Goal: Information Seeking & Learning: Learn about a topic

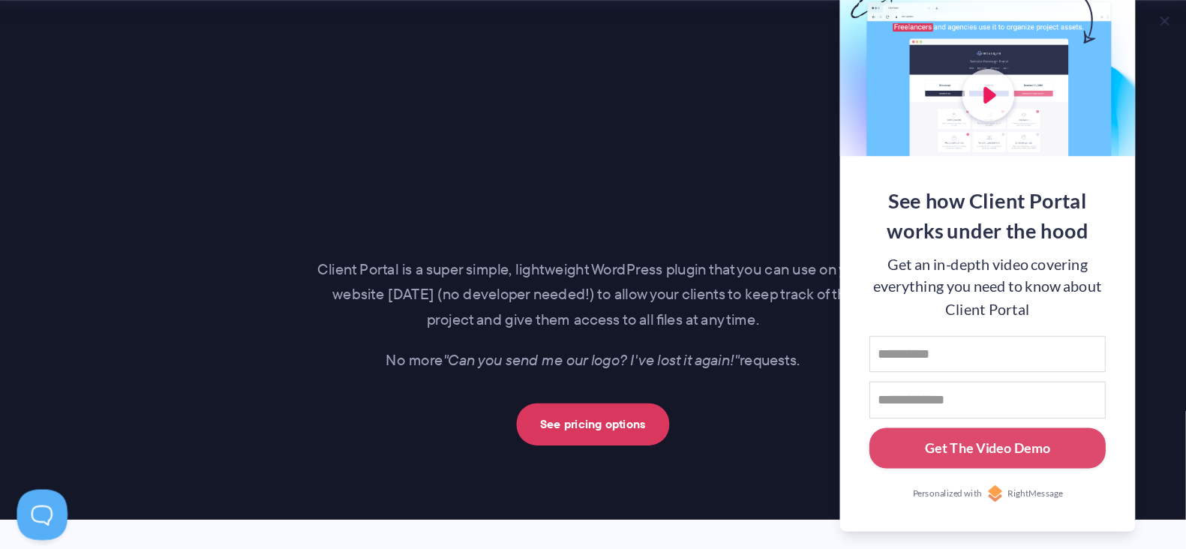
scroll to position [2176, 0]
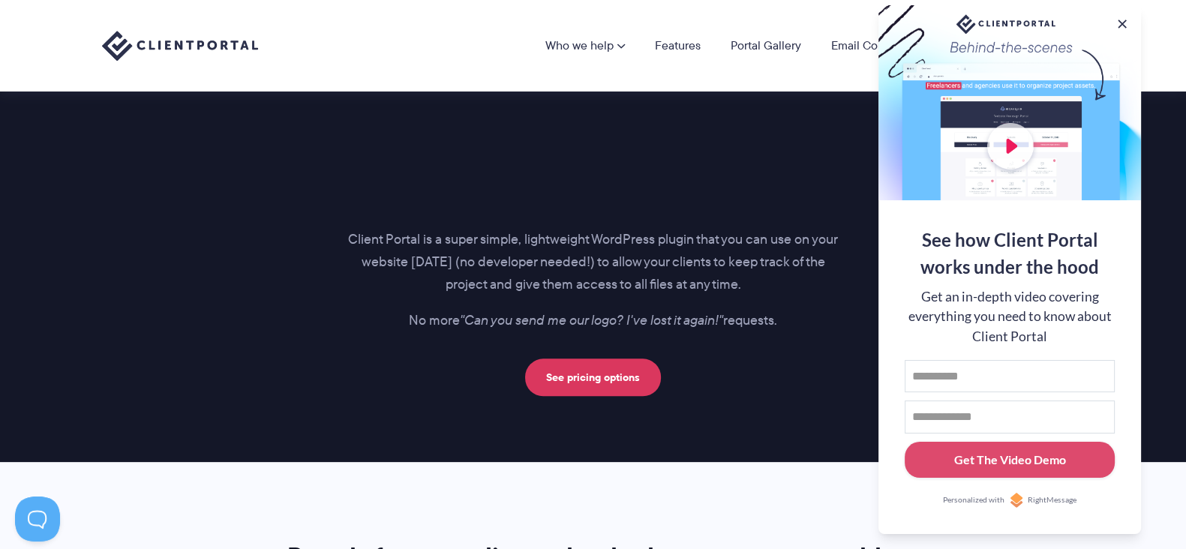
click at [949, 8] on div at bounding box center [1010, 102] width 263 height 195
click at [949, 15] on button at bounding box center [1123, 24] width 18 height 18
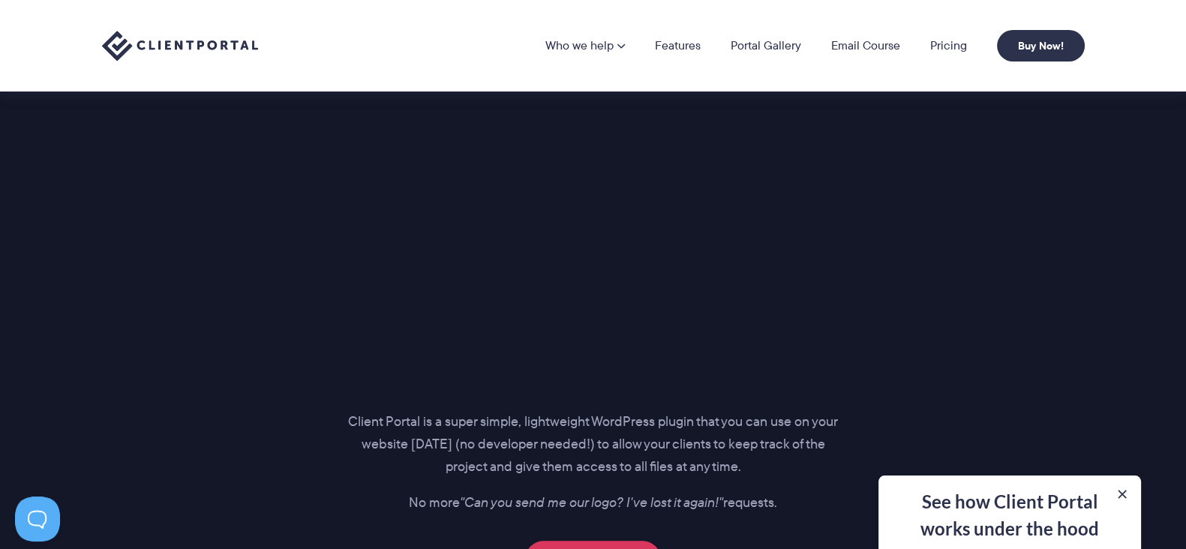
scroll to position [1989, 0]
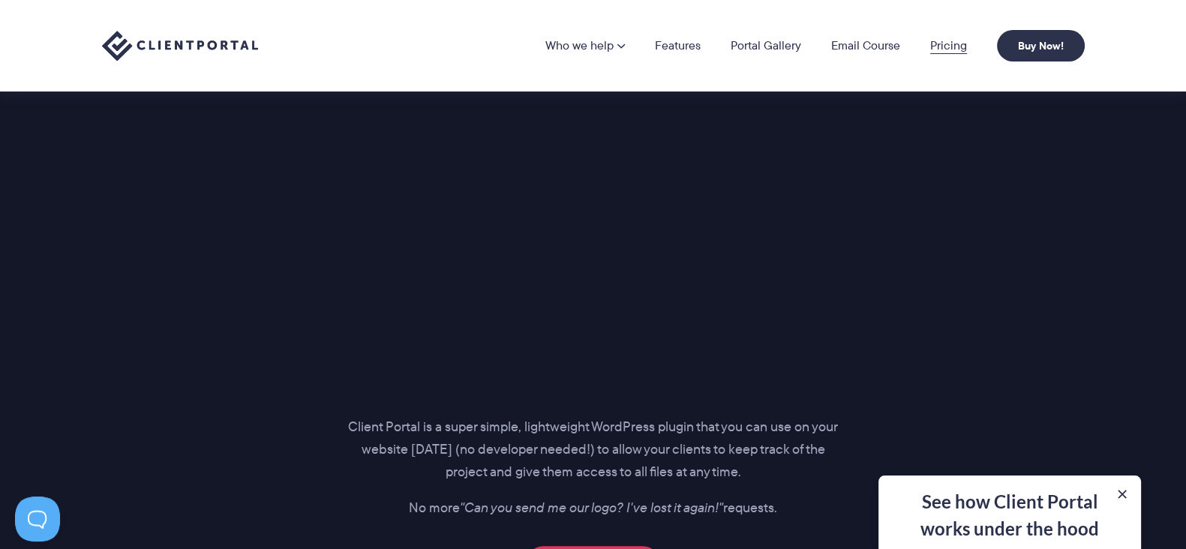
click at [933, 40] on link "Pricing" at bounding box center [949, 46] width 37 height 12
click at [937, 44] on link "Pricing" at bounding box center [949, 46] width 37 height 12
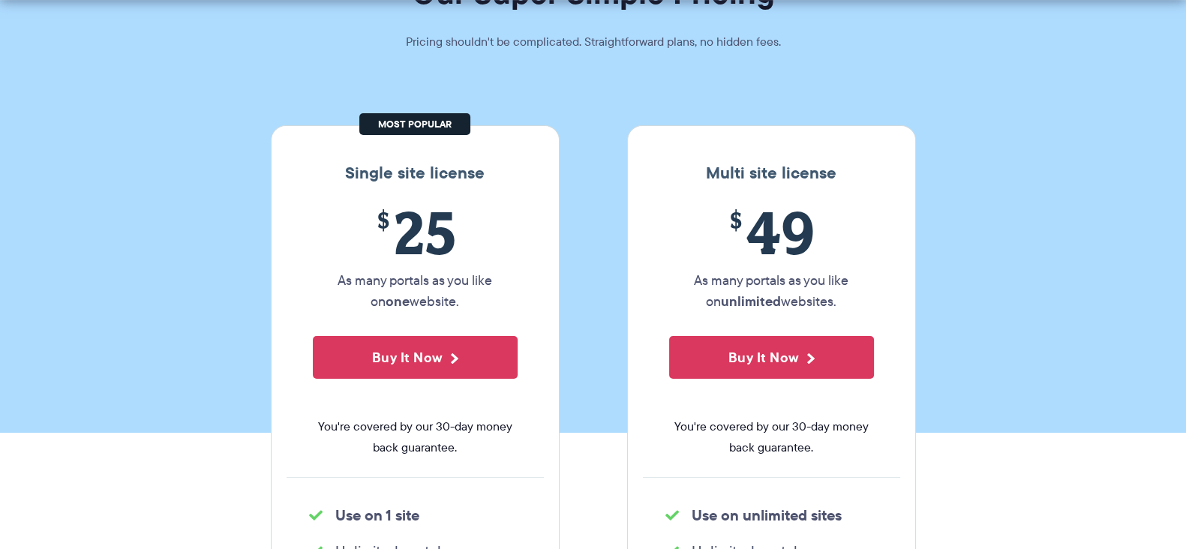
scroll to position [187, 0]
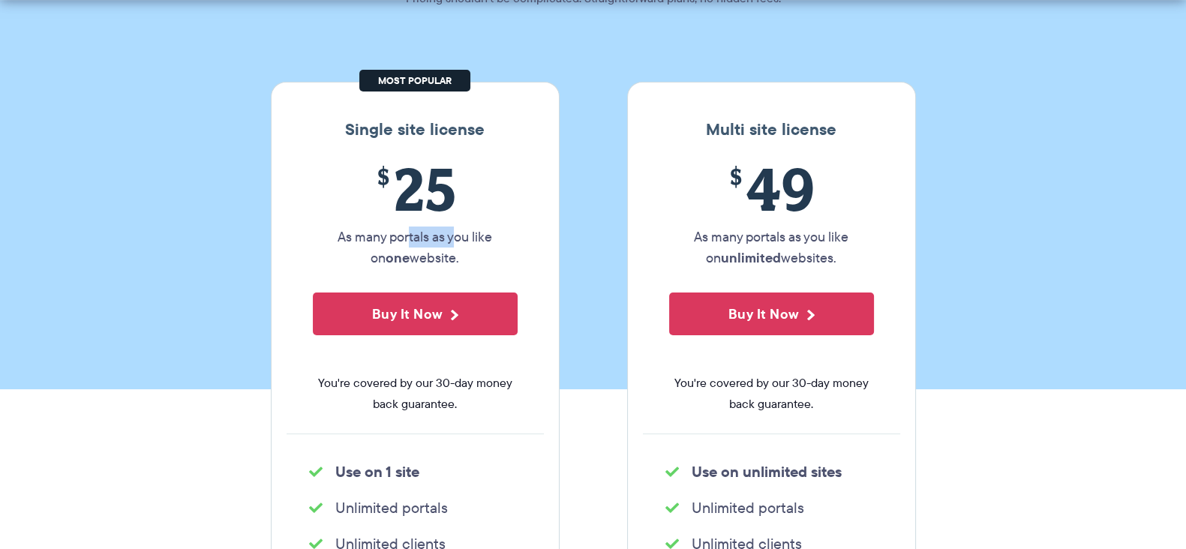
drag, startPoint x: 409, startPoint y: 238, endPoint x: 460, endPoint y: 241, distance: 51.1
click at [456, 241] on p "As many portals as you like on one website." at bounding box center [415, 248] width 205 height 42
click at [468, 241] on p "As many portals as you like on one website." at bounding box center [415, 248] width 205 height 42
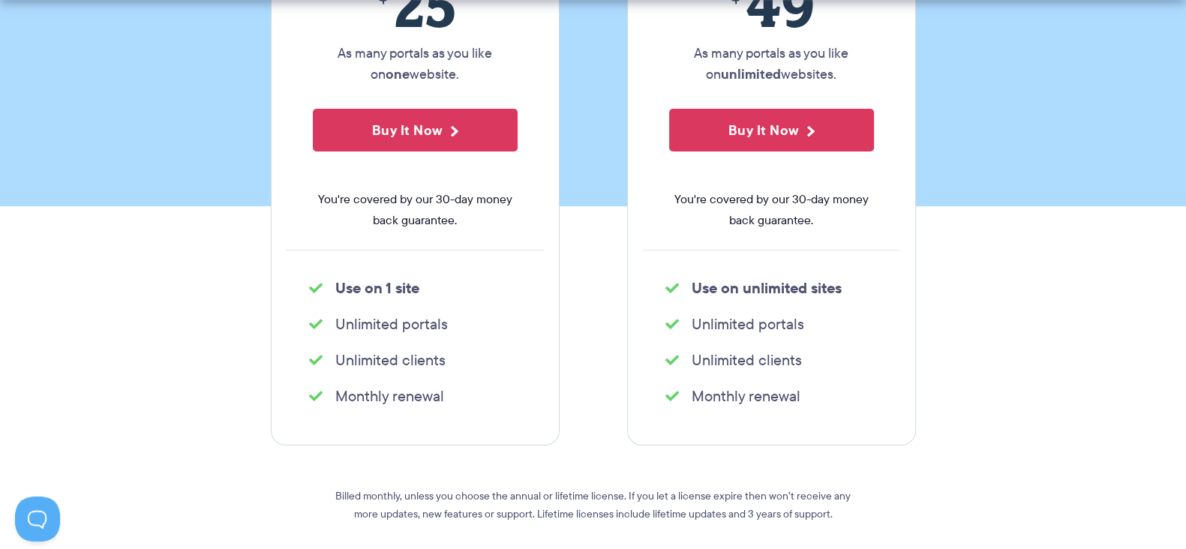
scroll to position [374, 0]
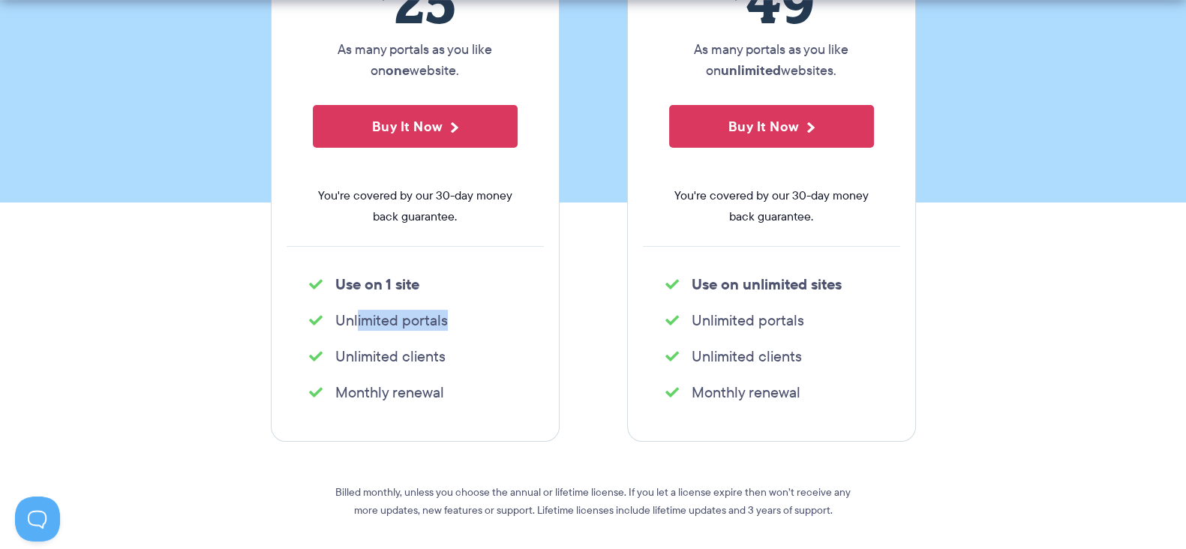
drag, startPoint x: 353, startPoint y: 320, endPoint x: 440, endPoint y: 318, distance: 87.1
click at [440, 318] on li "Unlimited portals" at bounding box center [415, 320] width 212 height 21
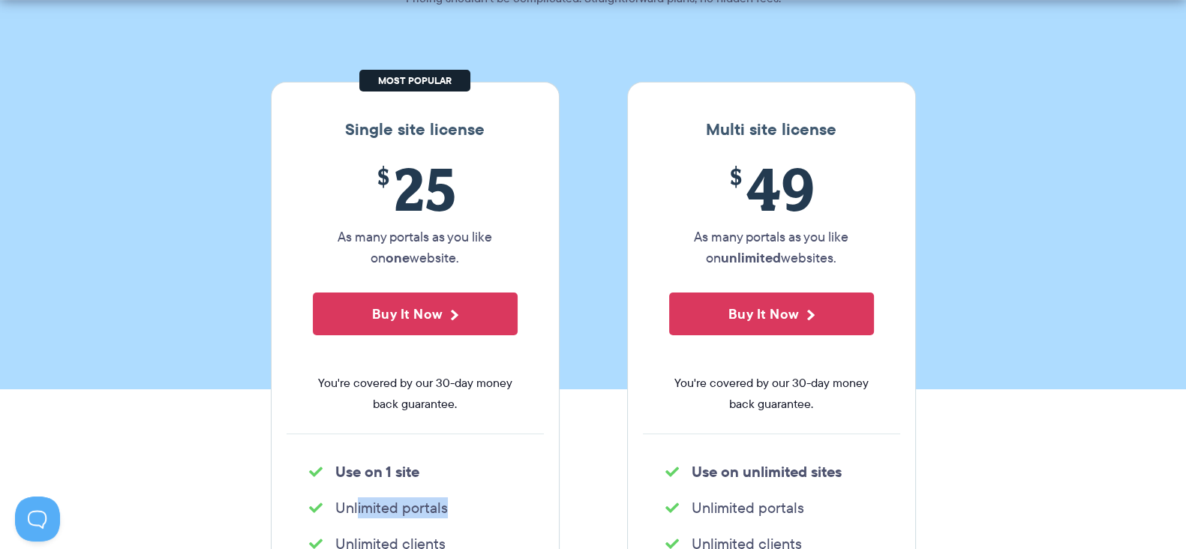
scroll to position [281, 0]
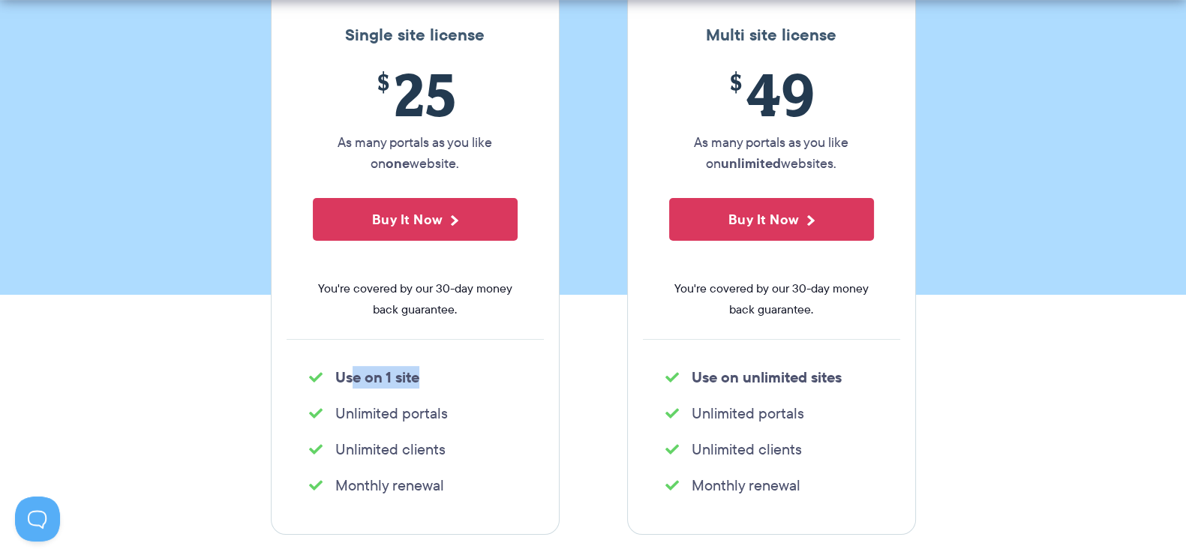
drag, startPoint x: 355, startPoint y: 380, endPoint x: 416, endPoint y: 381, distance: 60.8
click at [416, 381] on strong "Use on 1 site" at bounding box center [377, 377] width 84 height 23
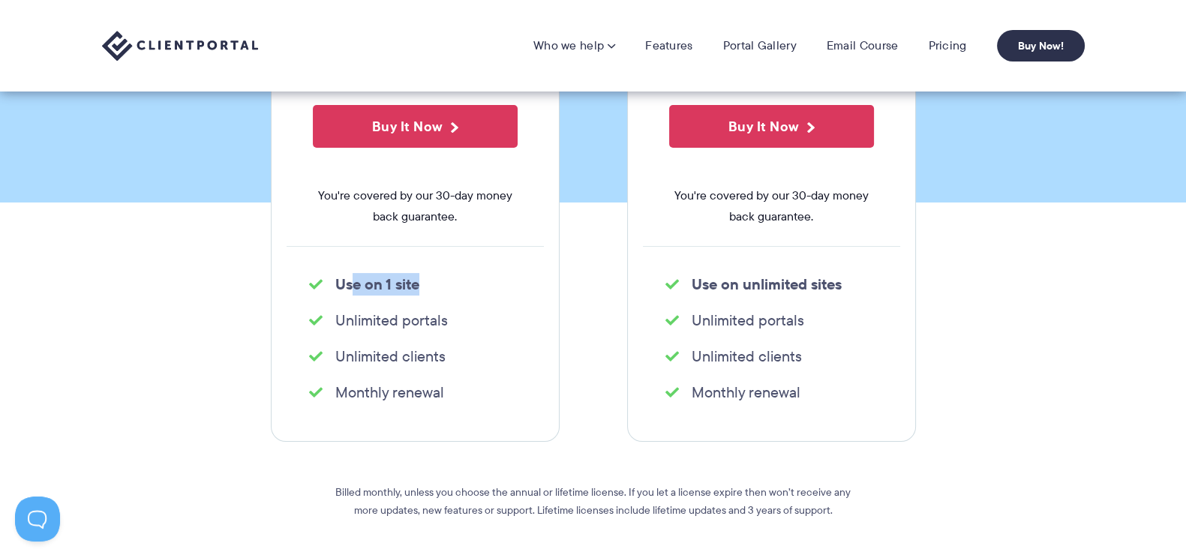
scroll to position [0, 0]
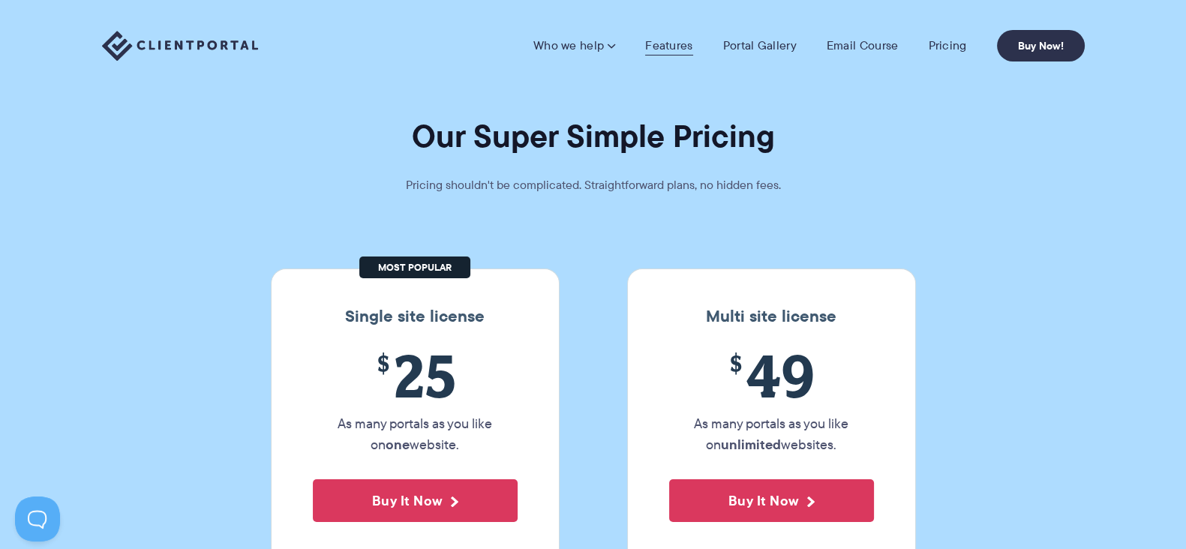
click at [663, 41] on link "Features" at bounding box center [668, 45] width 47 height 15
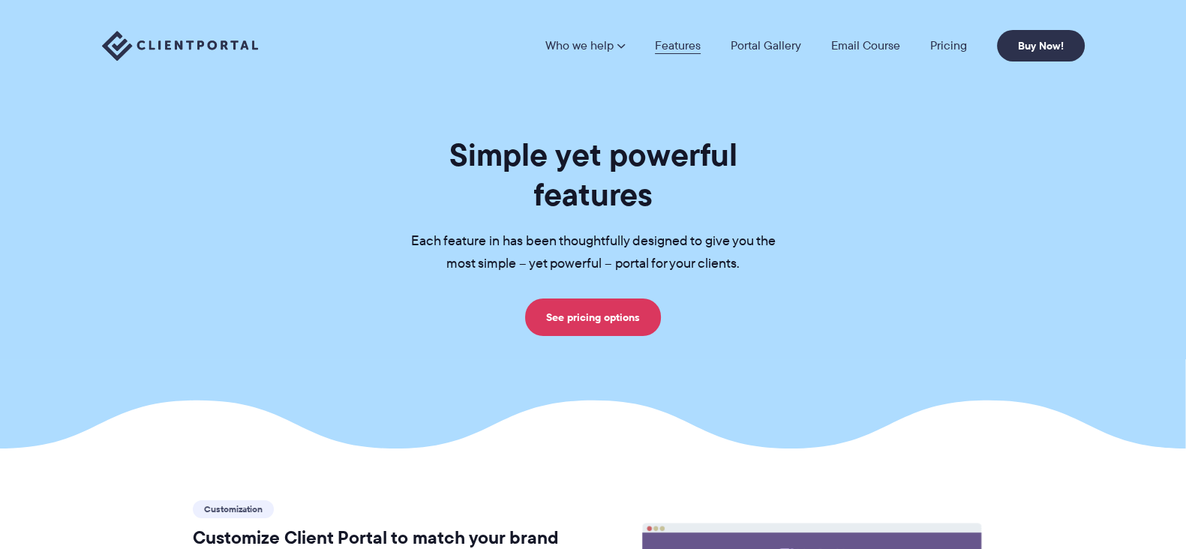
click at [679, 40] on link "Features" at bounding box center [678, 46] width 46 height 12
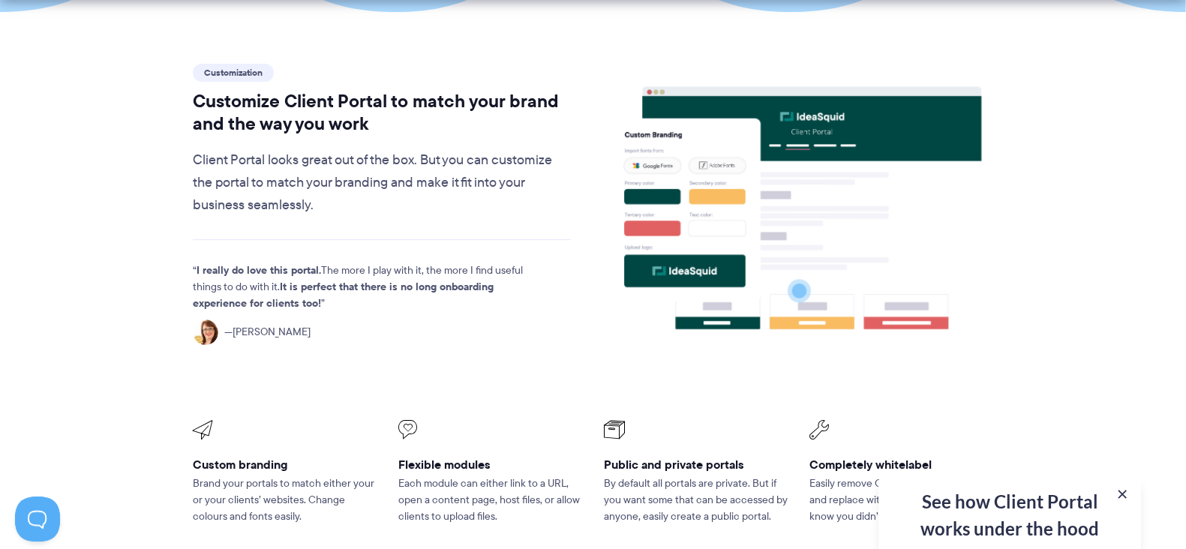
scroll to position [469, 0]
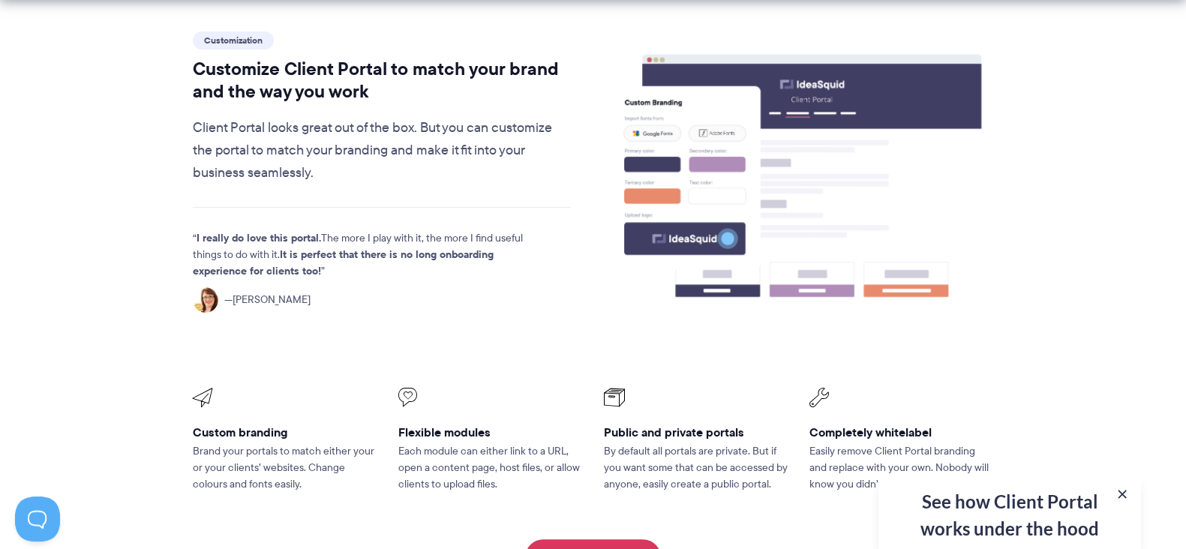
click at [209, 425] on h3 "Custom branding" at bounding box center [285, 433] width 185 height 16
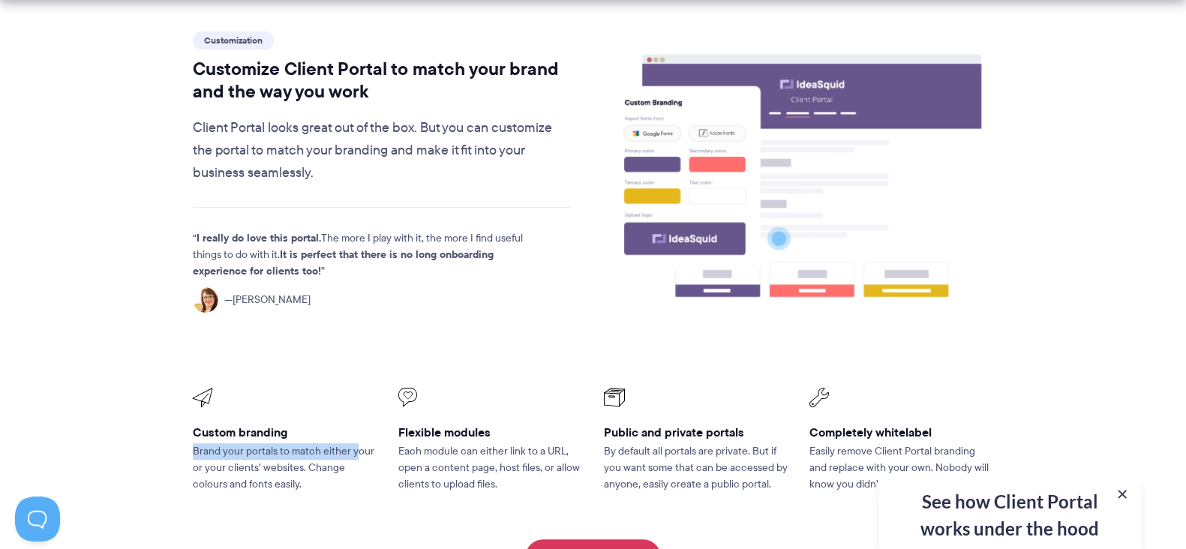
drag, startPoint x: 194, startPoint y: 413, endPoint x: 355, endPoint y: 417, distance: 160.7
click at [355, 444] on p "Brand your portals to match either your or your clients’ websites. Change colou…" at bounding box center [285, 469] width 185 height 50
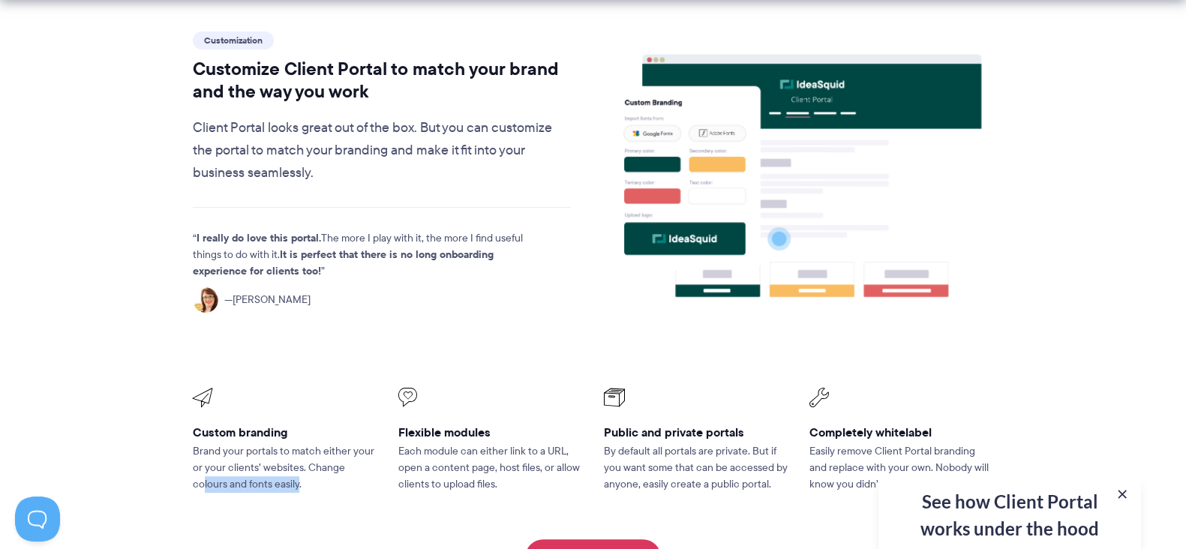
drag, startPoint x: 205, startPoint y: 444, endPoint x: 299, endPoint y: 441, distance: 94.6
click at [297, 444] on p "Brand your portals to match either your or your clients’ websites. Change colou…" at bounding box center [285, 469] width 185 height 50
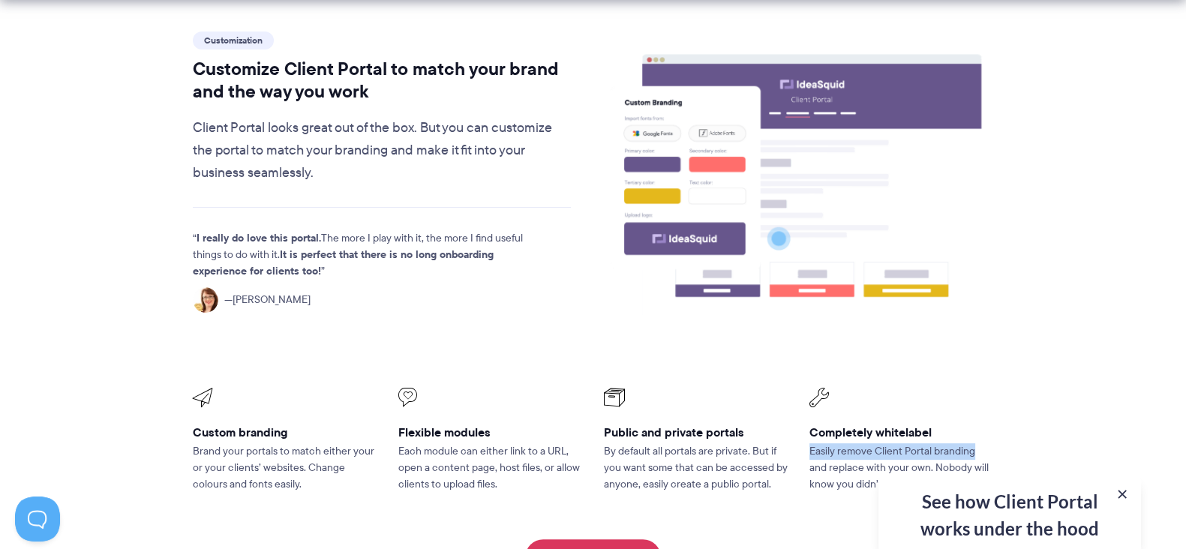
drag, startPoint x: 809, startPoint y: 415, endPoint x: 1002, endPoint y: 416, distance: 192.9
click at [1002, 416] on li "Completely whitelabel Easily remove Client Portal branding and replace with you…" at bounding box center [902, 440] width 206 height 125
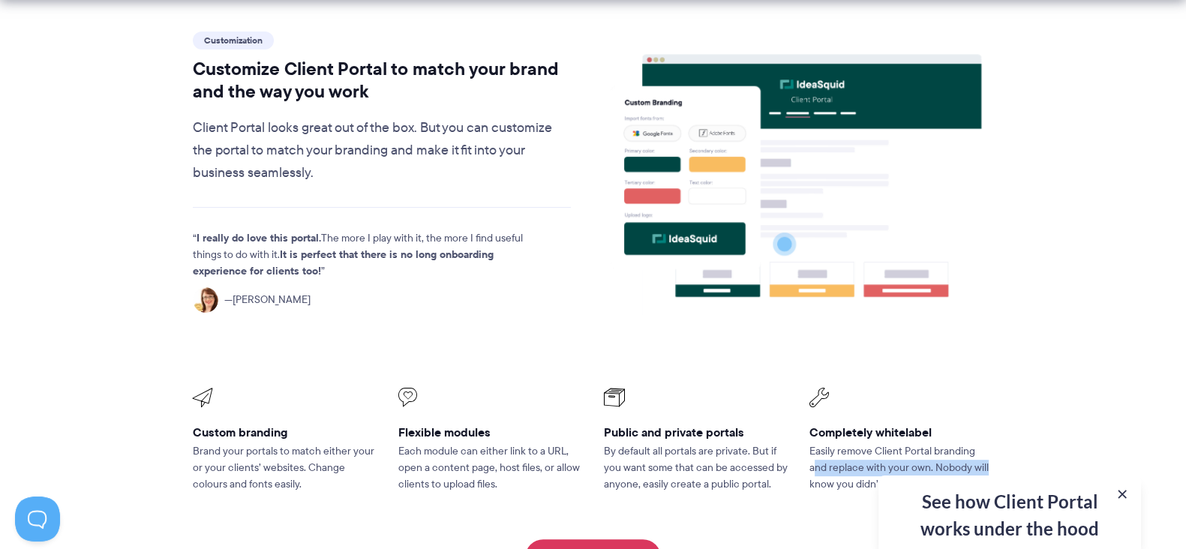
drag, startPoint x: 814, startPoint y: 433, endPoint x: 1006, endPoint y: 432, distance: 192.9
click at [1006, 432] on div "Customization Customize Client Portal to match your brand and the way you work …" at bounding box center [593, 303] width 839 height 549
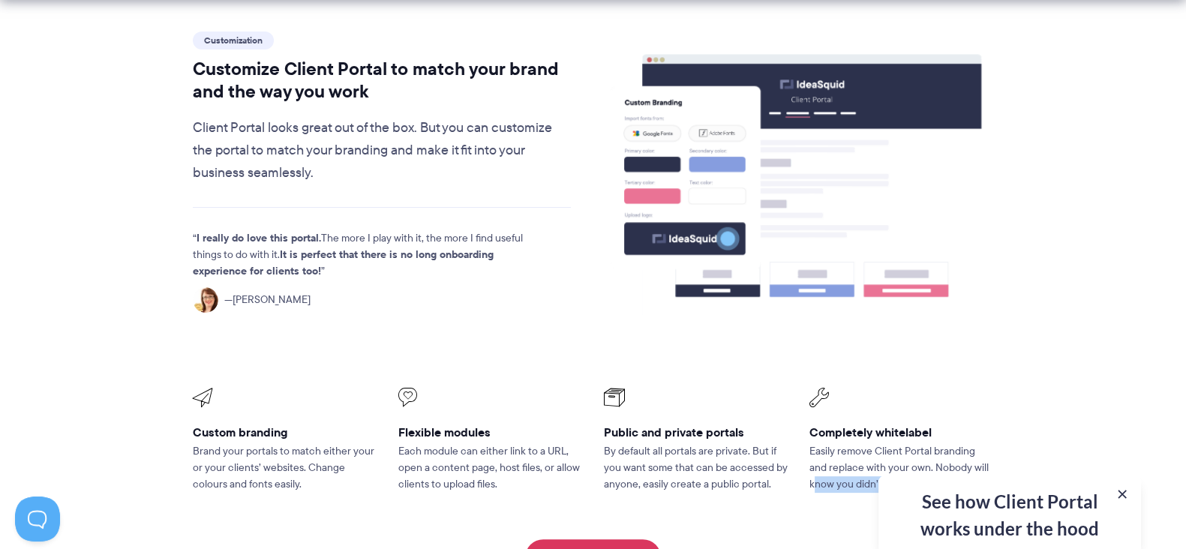
drag, startPoint x: 815, startPoint y: 449, endPoint x: 1073, endPoint y: 450, distance: 258.2
click at [1073, 450] on section "Customization Customize Client Portal to match your brand and the way you work …" at bounding box center [593, 303] width 1186 height 646
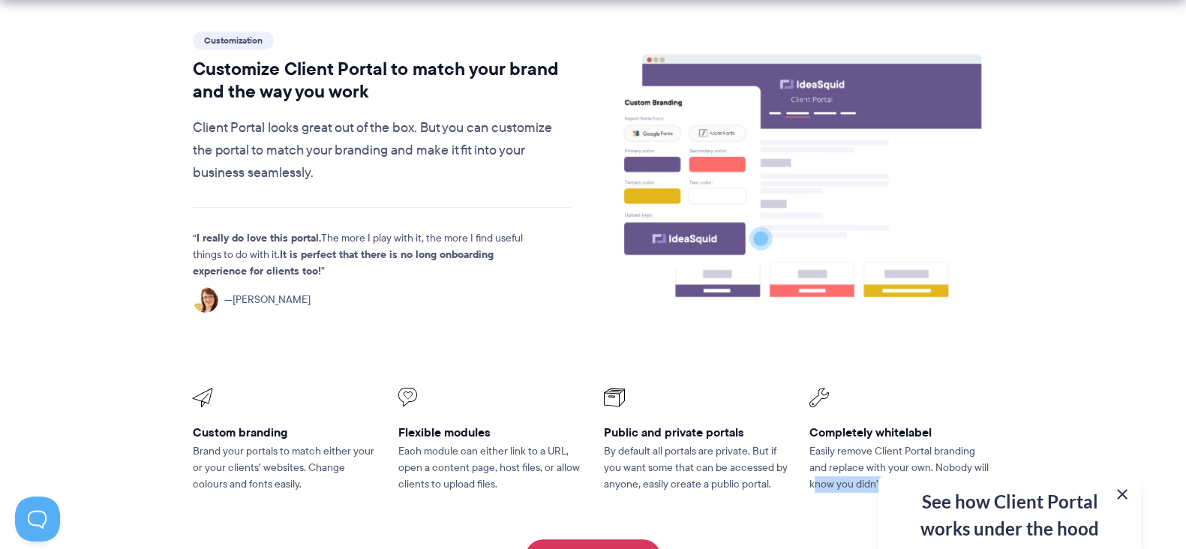
click at [1126, 490] on button at bounding box center [1123, 495] width 18 height 18
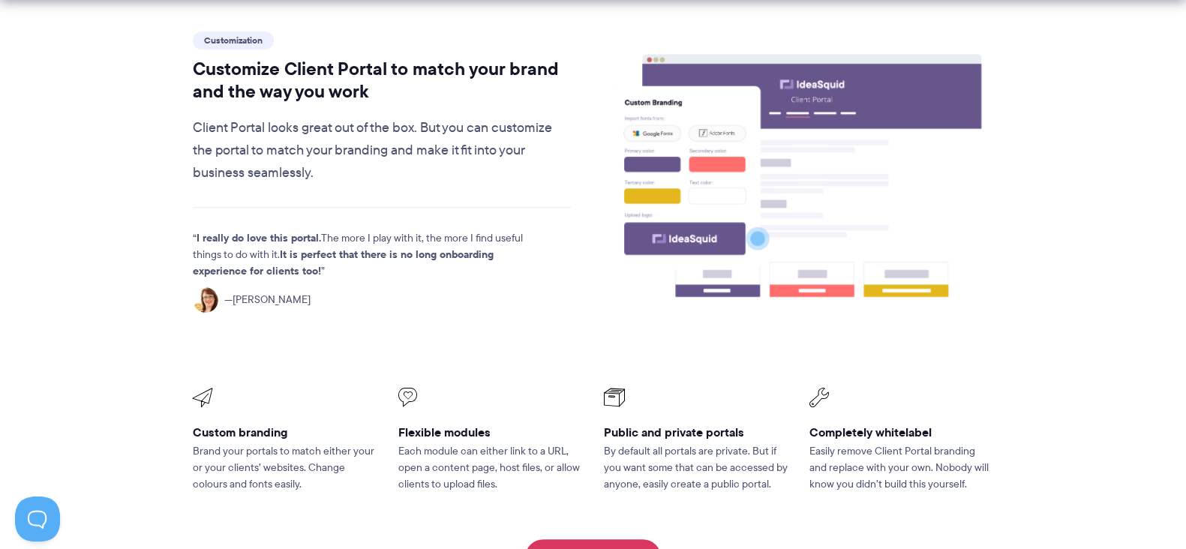
click at [873, 467] on div "Customization Customize Client Portal to match your brand and the way you work …" at bounding box center [594, 303] width 802 height 549
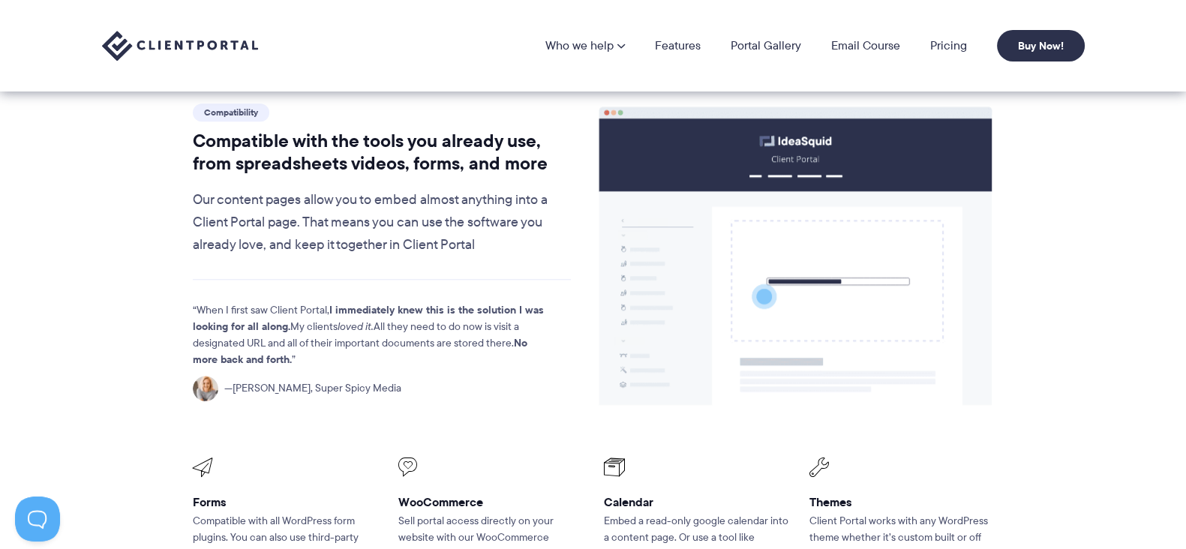
scroll to position [1126, 0]
